Goal: Task Accomplishment & Management: Manage account settings

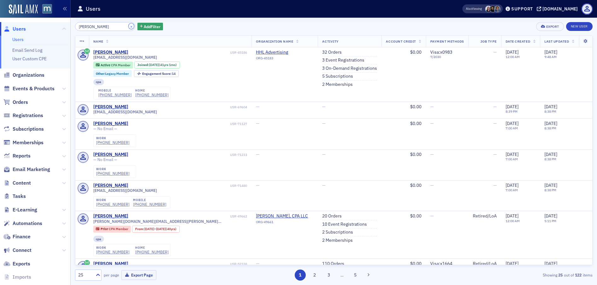
click at [129, 26] on button "×" at bounding box center [132, 26] width 6 height 6
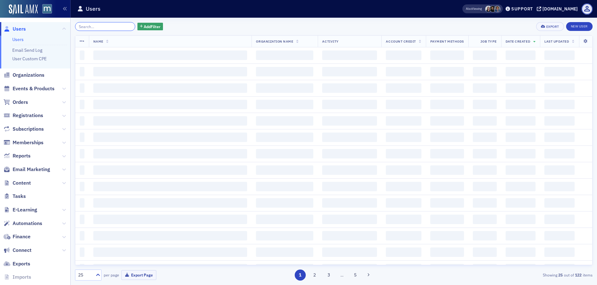
click at [119, 26] on input "search" at bounding box center [105, 26] width 60 height 9
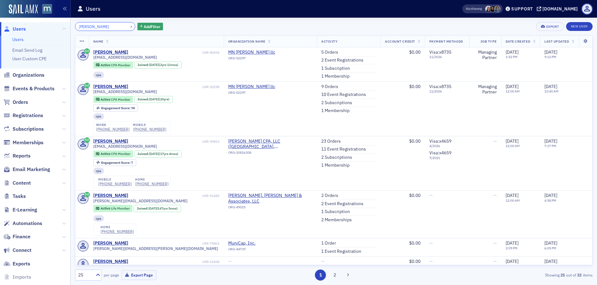
type input "Abba Blum"
click at [129, 25] on button "×" at bounding box center [132, 26] width 6 height 6
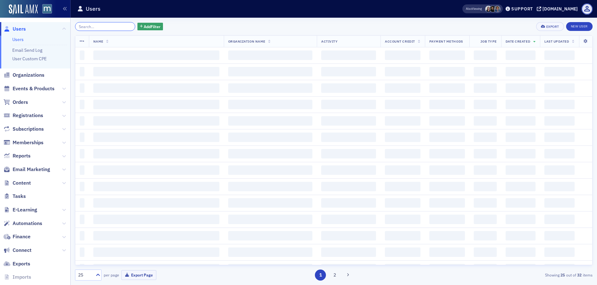
click at [107, 25] on input "search" at bounding box center [105, 26] width 60 height 9
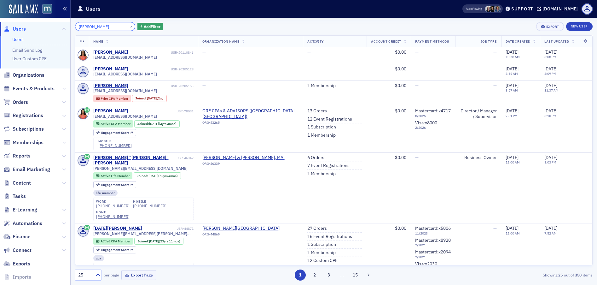
type input "Ahkeeia Ward"
click at [129, 25] on button "×" at bounding box center [132, 26] width 6 height 6
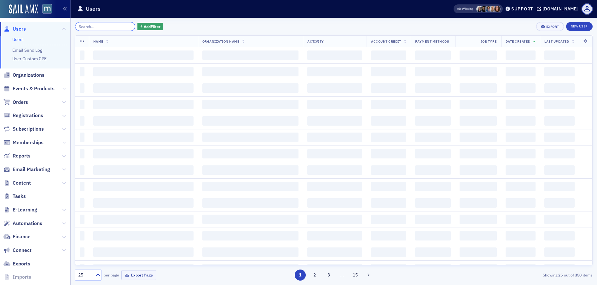
click at [111, 27] on input "search" at bounding box center [105, 26] width 60 height 9
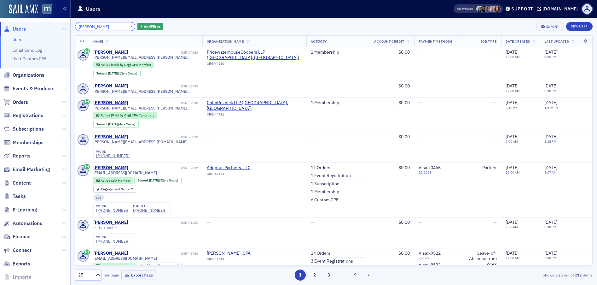
type input "Anthony Clark"
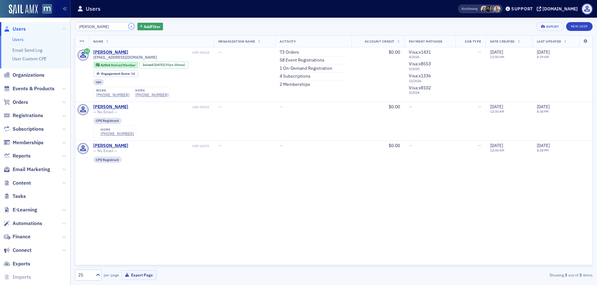
click at [129, 26] on button "×" at bounding box center [132, 26] width 6 height 6
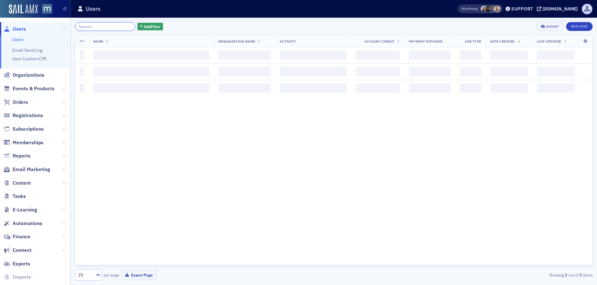
click at [112, 26] on input "search" at bounding box center [105, 26] width 60 height 9
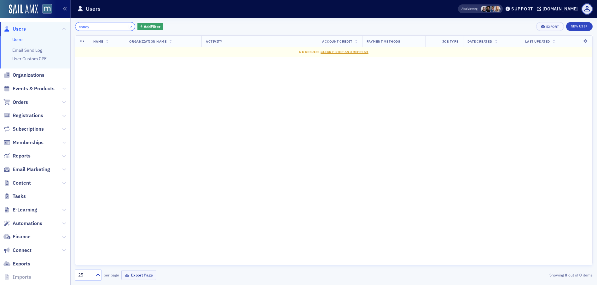
type input "coney"
click at [129, 27] on button "×" at bounding box center [132, 26] width 6 height 6
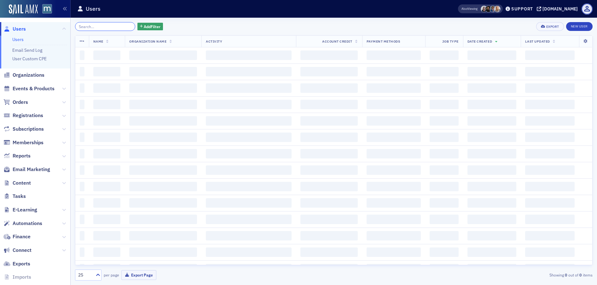
click at [108, 26] on input "search" at bounding box center [105, 26] width 60 height 9
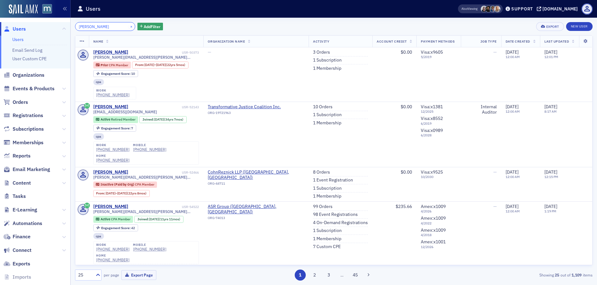
type input "[PERSON_NAME]"
click at [129, 26] on button "×" at bounding box center [132, 26] width 6 height 6
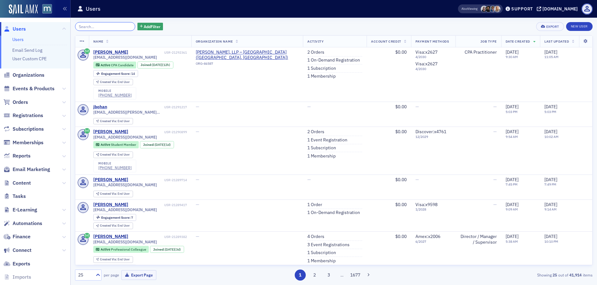
click at [110, 22] on input "search" at bounding box center [105, 26] width 60 height 9
type input "J"
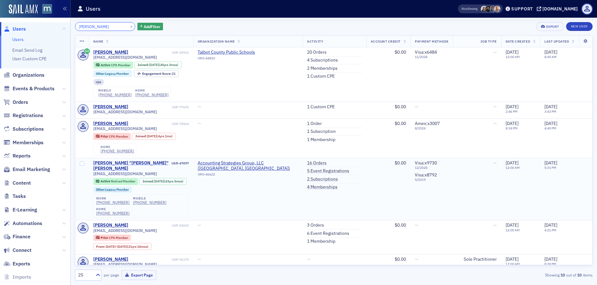
type input "[PERSON_NAME]"
click at [128, 162] on div "[PERSON_NAME] "[PERSON_NAME]" [PERSON_NAME]" at bounding box center [131, 165] width 77 height 11
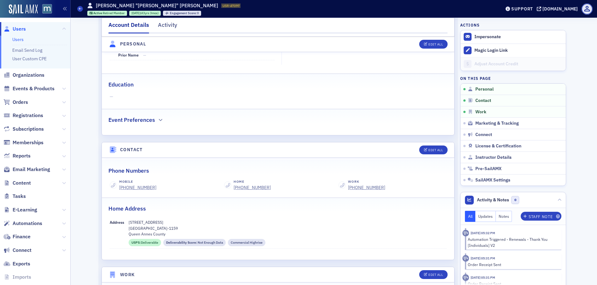
scroll to position [153, 0]
click at [430, 146] on button "Edit All" at bounding box center [433, 149] width 28 height 9
select select "US"
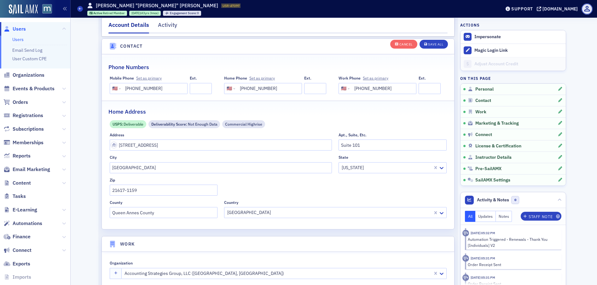
scroll to position [314, 0]
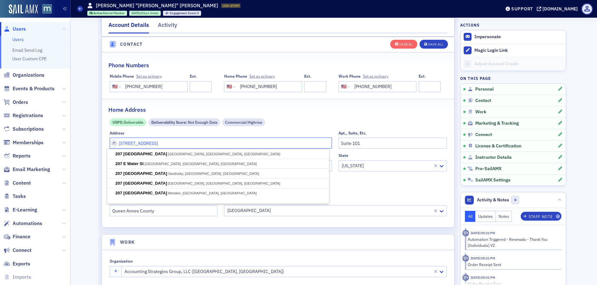
drag, startPoint x: 167, startPoint y: 141, endPoint x: 106, endPoint y: 142, distance: 60.8
click at [106, 142] on div "USPS : Deliverable Deliverability Score : Not Enough Data Commercial Highrise A…" at bounding box center [278, 167] width 352 height 98
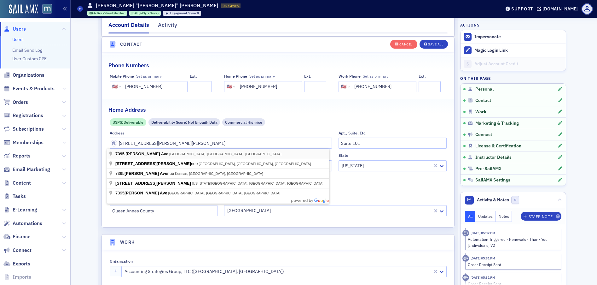
type input "[STREET_ADDRESS][PERSON_NAME]"
type input "Easton"
type input "21601-4777"
type input "[GEOGRAPHIC_DATA]"
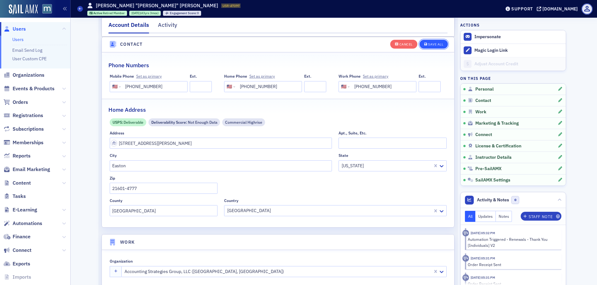
click at [435, 43] on div "Save All" at bounding box center [435, 44] width 15 height 3
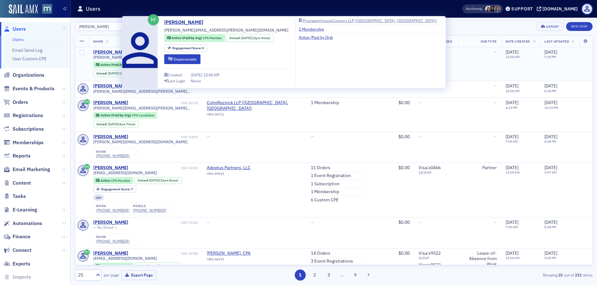
click at [101, 52] on div "Anthony Clark" at bounding box center [110, 52] width 35 height 6
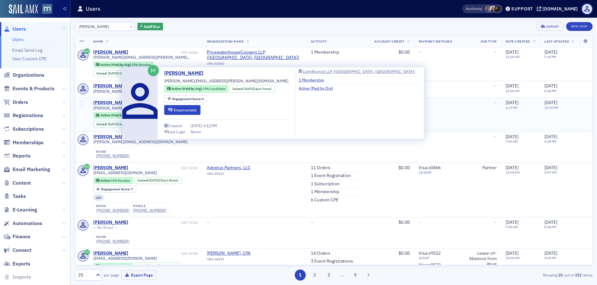
click at [110, 104] on div "Anthony Clark" at bounding box center [110, 103] width 35 height 6
